Goal: Information Seeking & Learning: Learn about a topic

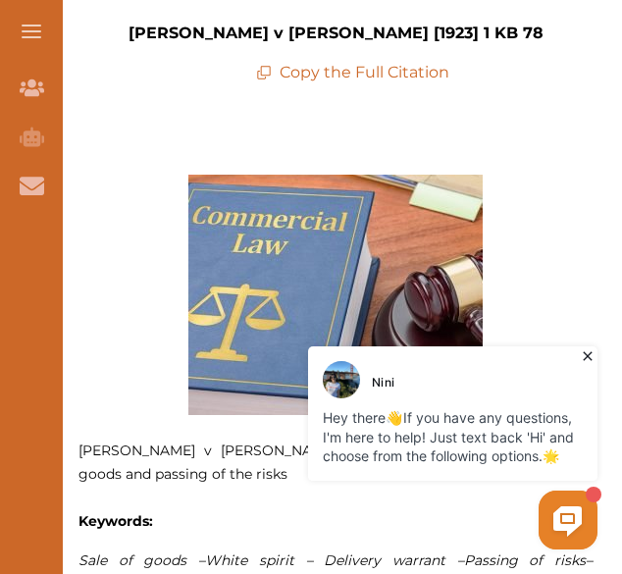
scroll to position [860, 0]
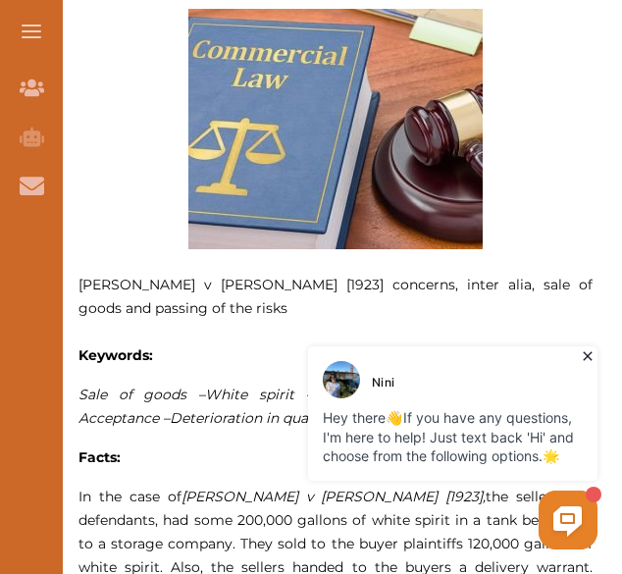
click at [586, 354] on icon at bounding box center [588, 356] width 20 height 20
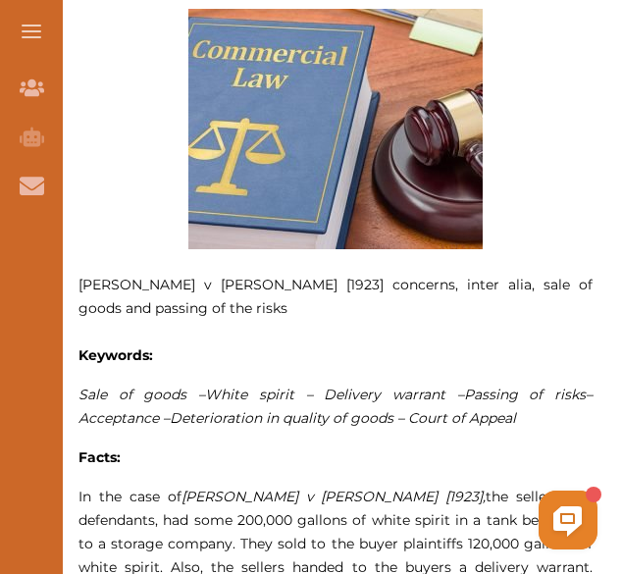
click at [521, 206] on p at bounding box center [335, 129] width 514 height 240
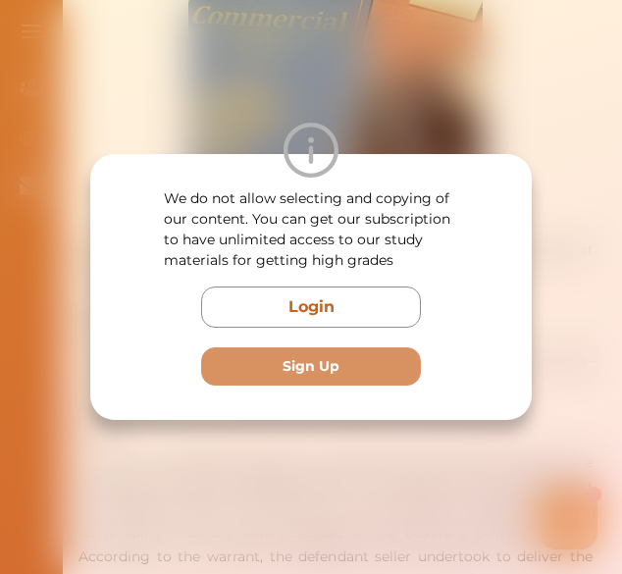
scroll to position [899, 0]
click at [471, 69] on div "We do not allow selecting and copying of our content. You can get our subscript…" at bounding box center [311, 287] width 622 height 574
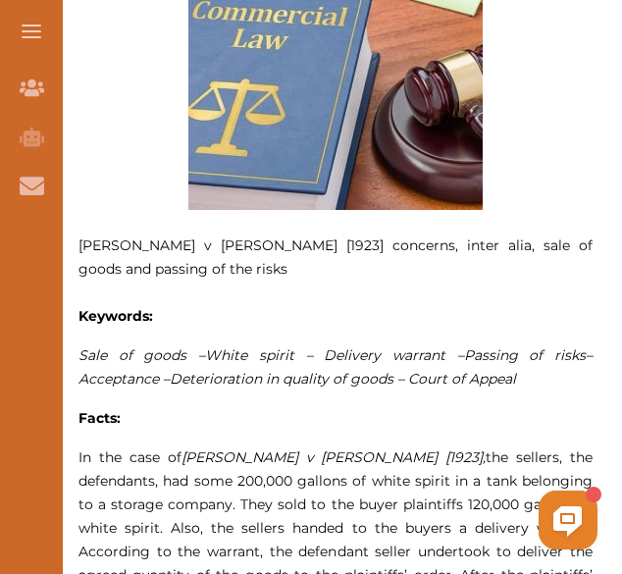
drag, startPoint x: 621, startPoint y: 129, endPoint x: 626, endPoint y: 139, distance: 11.0
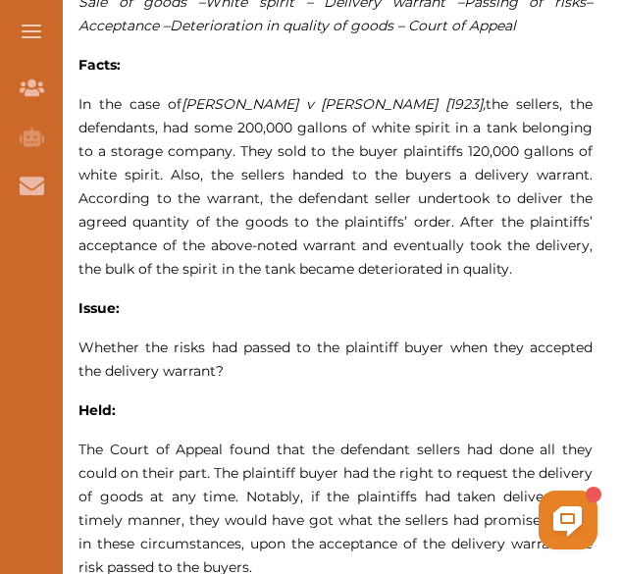
scroll to position [1291, 0]
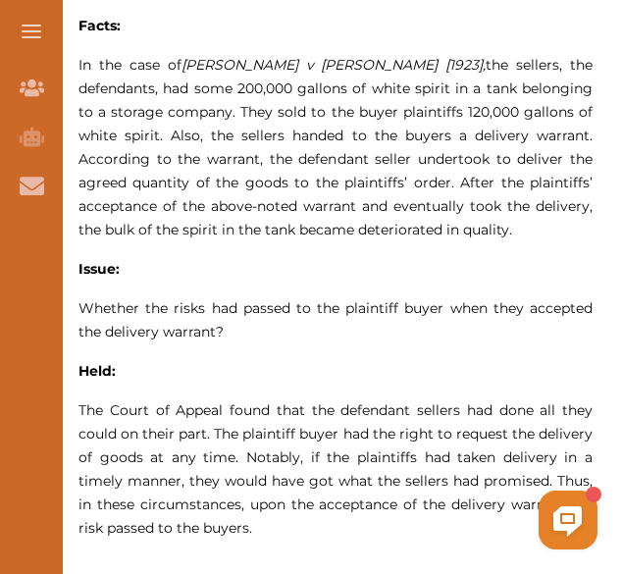
click at [85, 22] on strong "Facts:" at bounding box center [99, 26] width 42 height 18
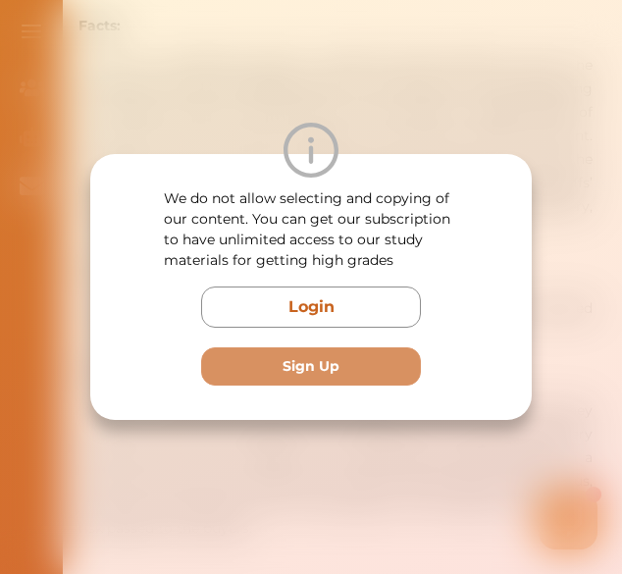
click at [505, 103] on div "We do not allow selecting and copying of our content. You can get our subscript…" at bounding box center [311, 287] width 622 height 574
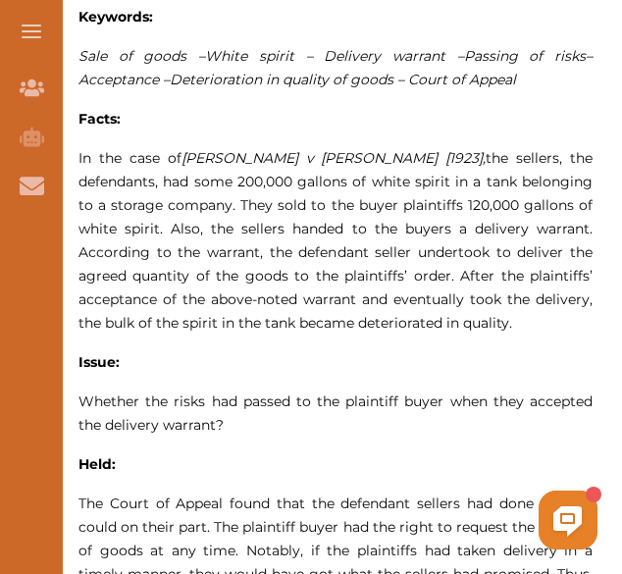
scroll to position [1157, 0]
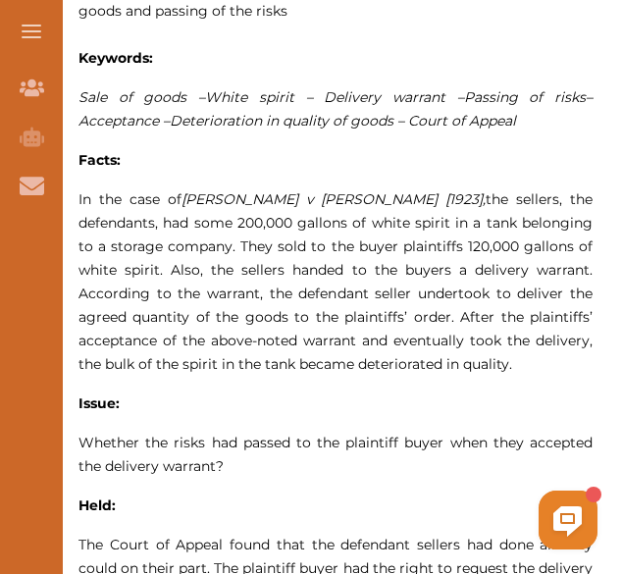
drag, startPoint x: 729, startPoint y: 693, endPoint x: 310, endPoint y: 513, distance: 456.8
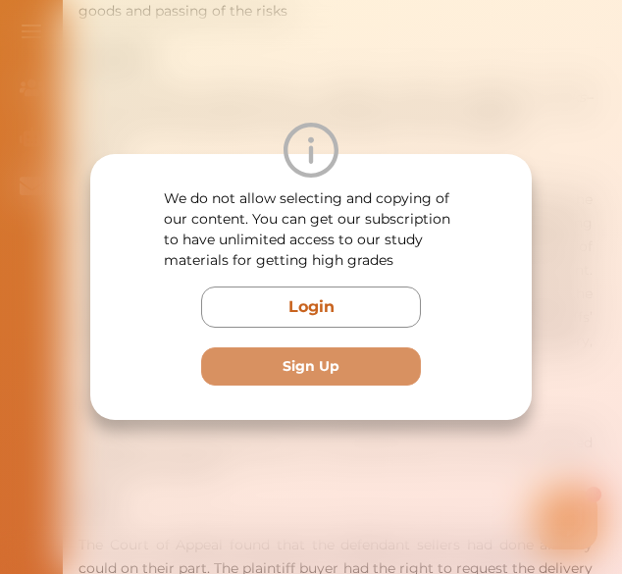
drag, startPoint x: 118, startPoint y: 208, endPoint x: 247, endPoint y: 103, distance: 166.6
click at [247, 103] on div "We do not allow selecting and copying of our content. You can get our subscript…" at bounding box center [311, 287] width 622 height 574
drag, startPoint x: 216, startPoint y: 276, endPoint x: 194, endPoint y: 59, distance: 217.8
click at [194, 59] on div "We do not allow selecting and copying of our content. You can get our subscript…" at bounding box center [311, 287] width 622 height 574
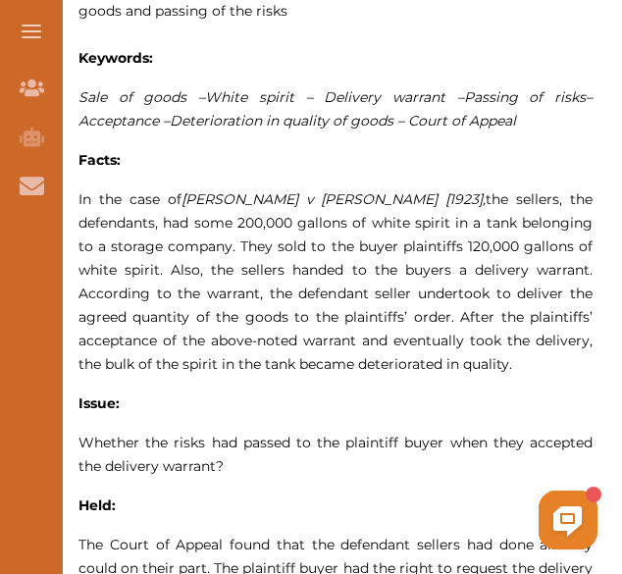
click at [194, 59] on p "Keywords:" at bounding box center [335, 58] width 514 height 24
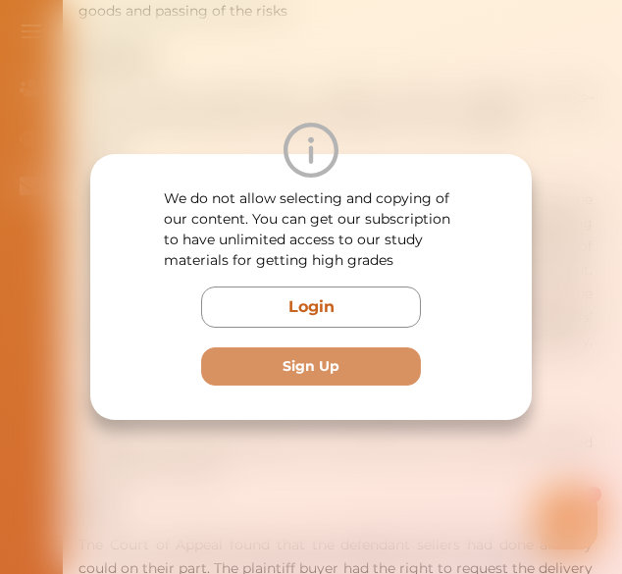
click at [194, 59] on div "We do not allow selecting and copying of our content. You can get our subscript…" at bounding box center [311, 287] width 622 height 574
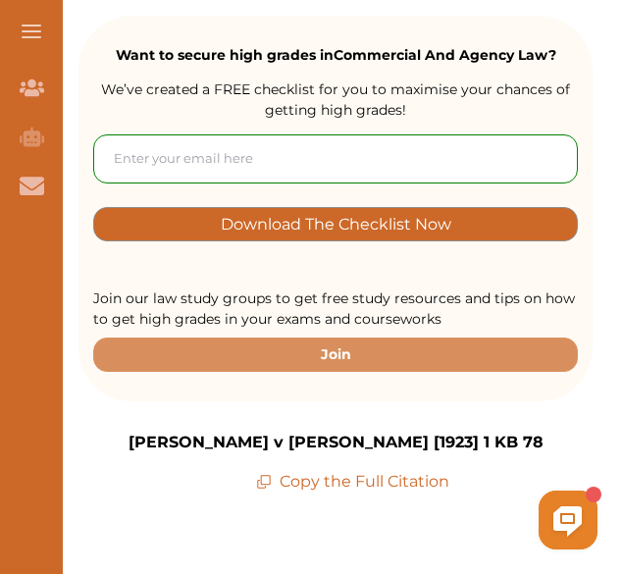
scroll to position [255, 0]
